Goal: Transaction & Acquisition: Purchase product/service

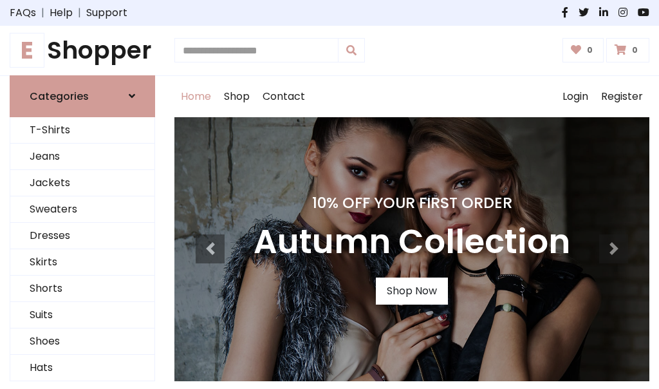
click at [330, 194] on h4 "10% Off Your First Order" at bounding box center [412, 203] width 317 height 18
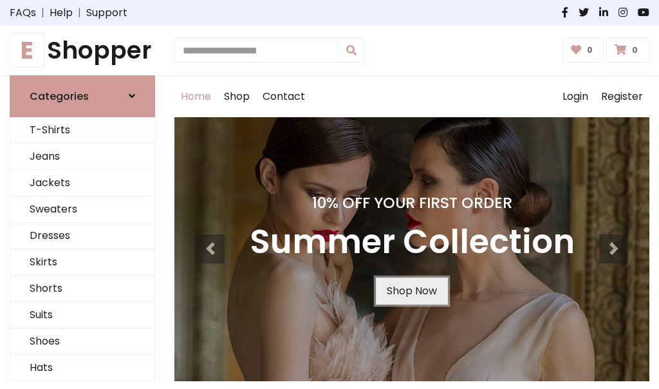
click at [411, 290] on link "Shop Now" at bounding box center [412, 290] width 72 height 27
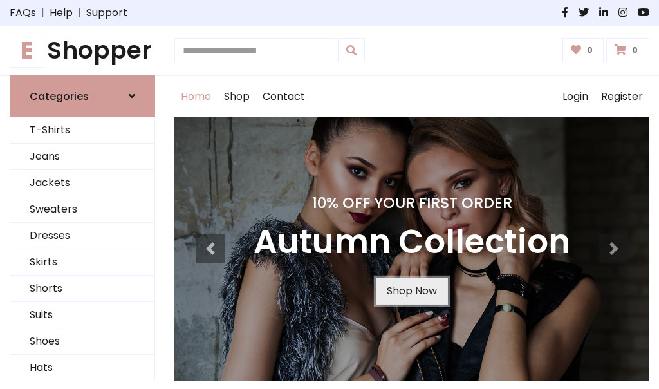
click at [411, 290] on link "Shop Now" at bounding box center [412, 290] width 72 height 27
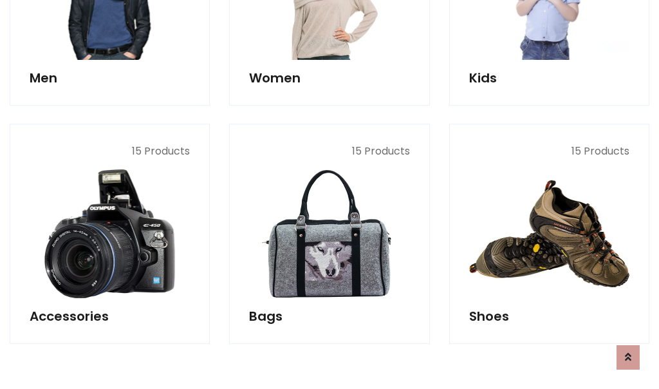
scroll to position [1284, 0]
